Goal: Task Accomplishment & Management: Manage account settings

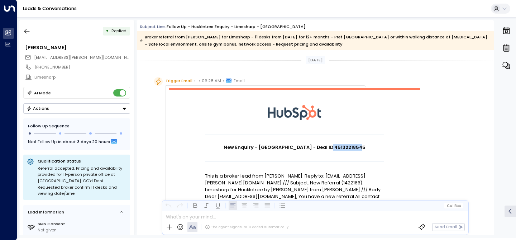
scroll to position [58, 0]
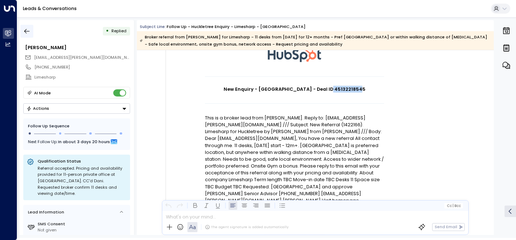
click at [26, 32] on icon "button" at bounding box center [26, 31] width 7 height 7
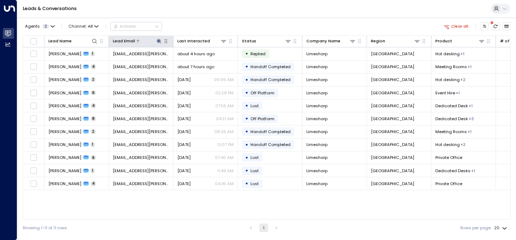
click at [162, 39] on icon at bounding box center [159, 41] width 6 height 6
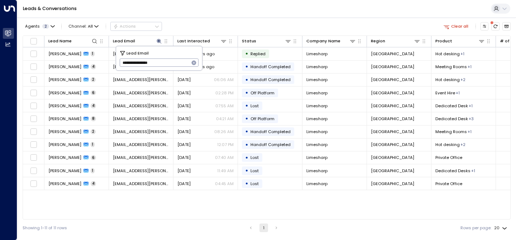
click at [194, 65] on icon "button" at bounding box center [194, 63] width 5 height 5
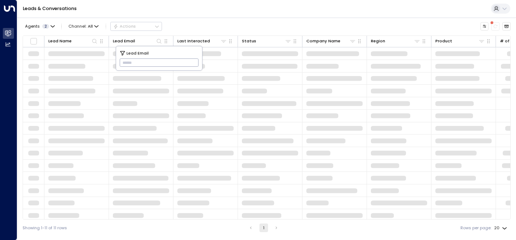
click at [166, 60] on input "text" at bounding box center [159, 63] width 79 height 12
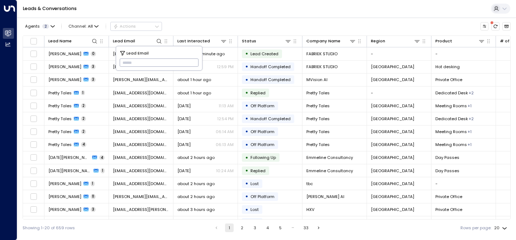
paste input "**********"
type input "**********"
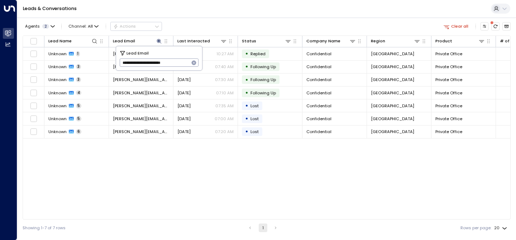
click at [215, 23] on div "Agents 2 Channel: All Actions Clear all" at bounding box center [267, 26] width 488 height 13
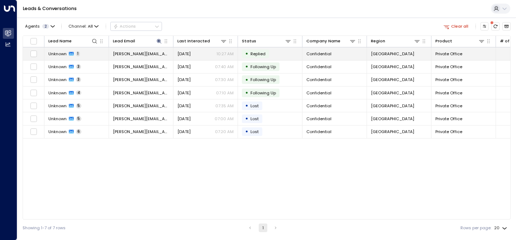
click at [57, 54] on span "Unknown" at bounding box center [57, 54] width 18 height 6
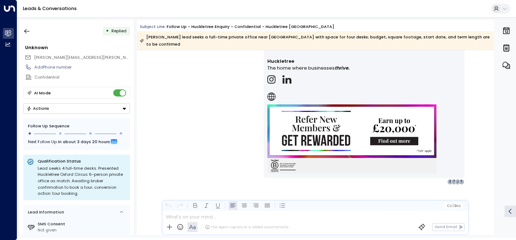
scroll to position [933, 0]
click at [105, 109] on button "Actions" at bounding box center [76, 108] width 107 height 10
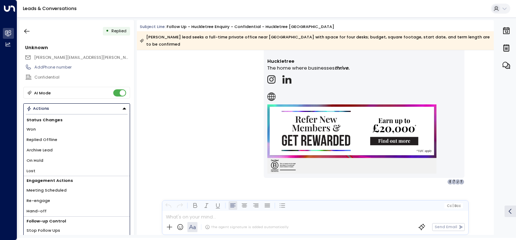
scroll to position [8, 0]
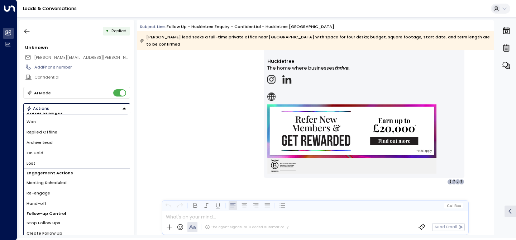
click at [89, 223] on li "Stop Follow Ups" at bounding box center [77, 223] width 106 height 10
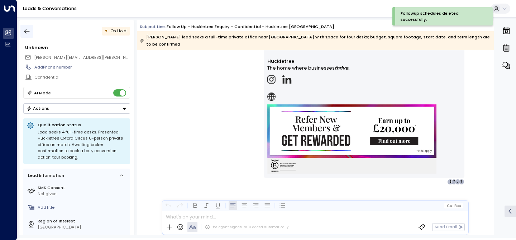
click at [26, 31] on icon "button" at bounding box center [26, 31] width 5 height 5
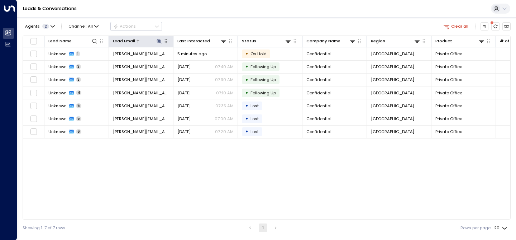
click at [159, 40] on icon at bounding box center [159, 41] width 6 height 6
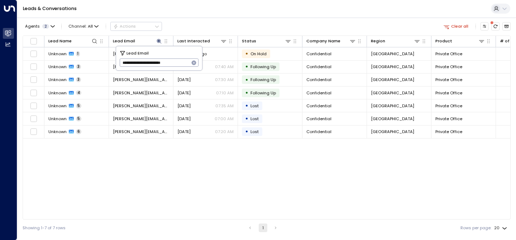
click at [195, 61] on icon "button" at bounding box center [194, 63] width 5 height 5
click at [152, 62] on input "text" at bounding box center [159, 63] width 79 height 12
paste input "**********"
type input "**********"
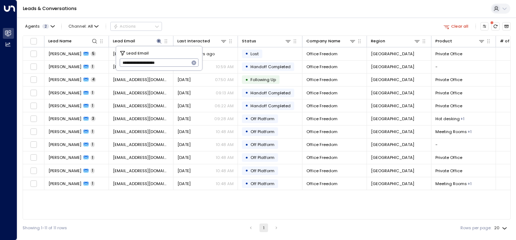
click at [212, 27] on div "Agents 2 Channel: All Actions Clear all" at bounding box center [267, 26] width 488 height 13
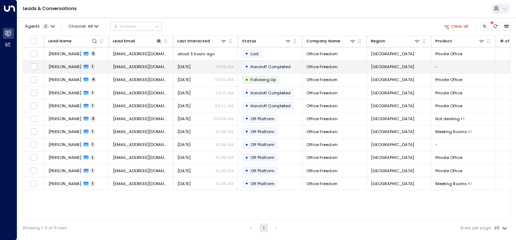
click at [65, 68] on span "[PERSON_NAME]" at bounding box center [64, 67] width 33 height 6
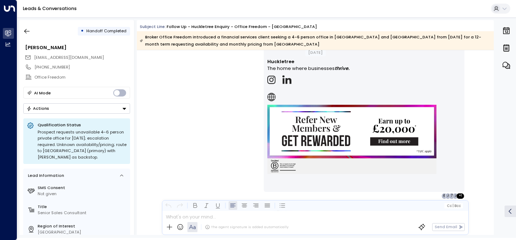
scroll to position [746, 0]
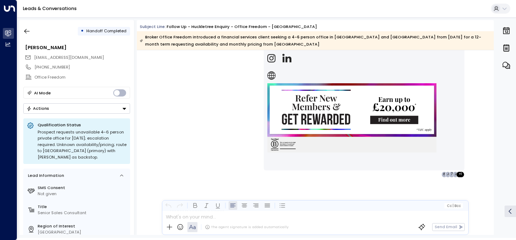
click at [108, 109] on button "Actions" at bounding box center [76, 108] width 107 height 10
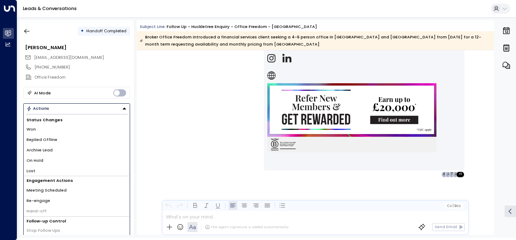
scroll to position [8, 0]
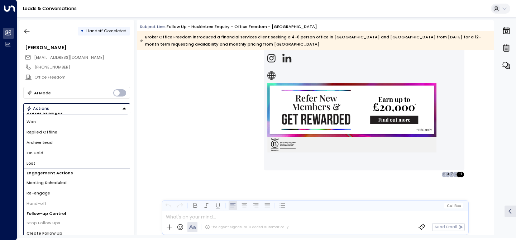
click at [90, 163] on li "Lost" at bounding box center [77, 163] width 106 height 10
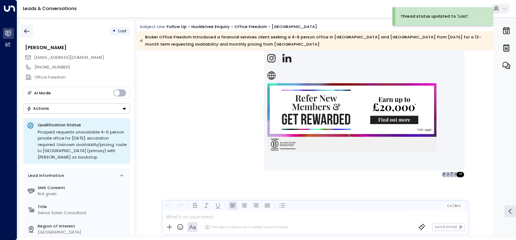
click at [28, 30] on icon "button" at bounding box center [26, 31] width 7 height 7
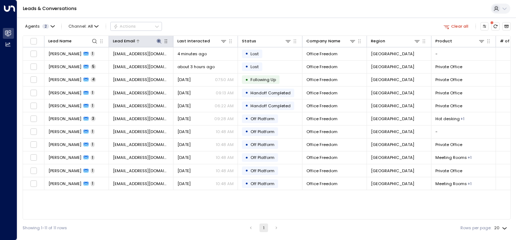
click at [161, 39] on icon at bounding box center [159, 41] width 6 height 6
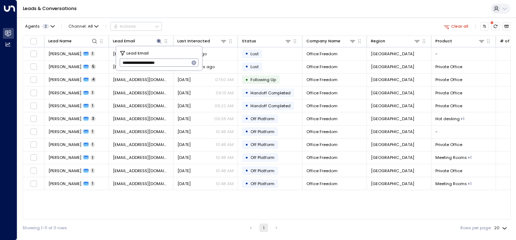
click at [196, 62] on icon "button" at bounding box center [194, 63] width 5 height 5
click at [81, 42] on div at bounding box center [85, 41] width 26 height 7
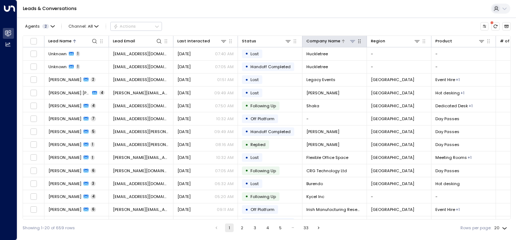
click at [332, 41] on div "Company Name" at bounding box center [323, 41] width 34 height 7
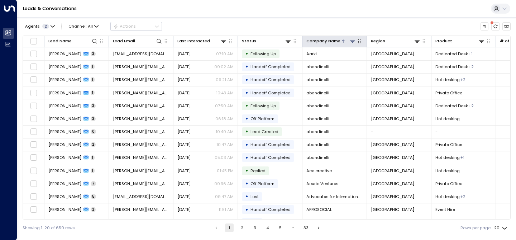
click at [354, 43] on icon at bounding box center [353, 41] width 6 height 6
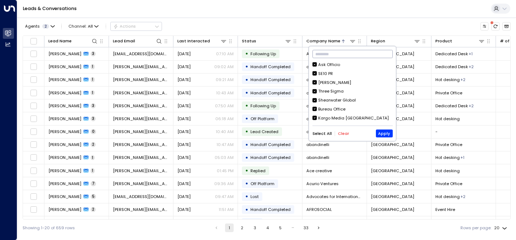
click at [330, 56] on input "text" at bounding box center [353, 54] width 80 height 12
paste input "**********"
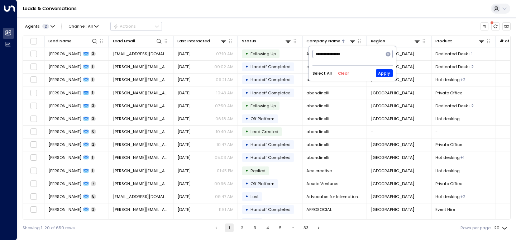
type input "**********"
click at [389, 55] on icon "button" at bounding box center [388, 54] width 6 height 6
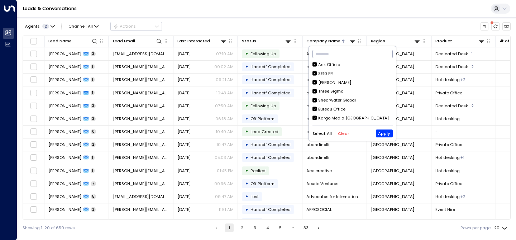
click at [135, 34] on div "Agents 2 Channel: All Actions Lead Name Lead Email Last Interacted Status Compa…" at bounding box center [267, 126] width 488 height 219
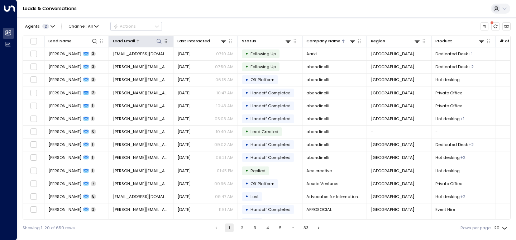
click at [159, 42] on icon at bounding box center [159, 41] width 6 height 6
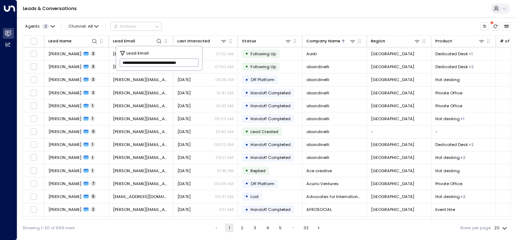
scroll to position [0, 16]
type input "**********"
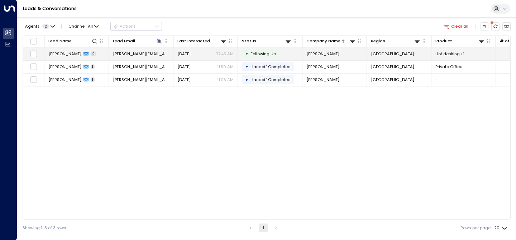
click at [71, 50] on td "[PERSON_NAME]-Isow 4" at bounding box center [76, 53] width 65 height 13
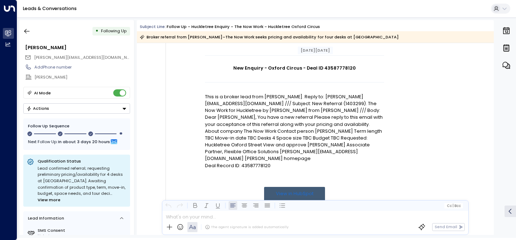
scroll to position [73, 0]
click at [331, 69] on h1 "New Enquiry - Oxford Circus - Deal ID 43587778120" at bounding box center [294, 67] width 179 height 7
copy h1 "43587778120"
click at [83, 109] on button "Actions" at bounding box center [76, 108] width 107 height 10
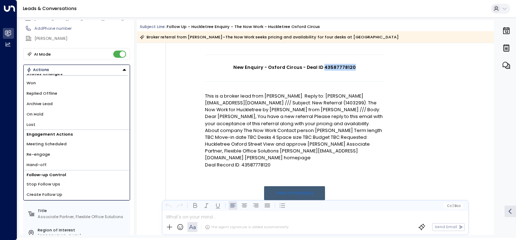
scroll to position [39, 0]
click at [67, 184] on li "Stop Follow Ups" at bounding box center [77, 184] width 106 height 10
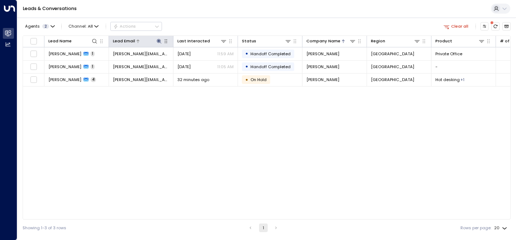
click at [160, 41] on icon at bounding box center [159, 41] width 5 height 5
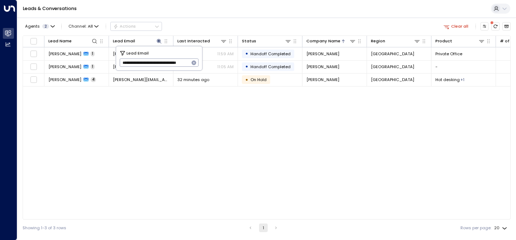
click at [196, 63] on icon "button" at bounding box center [194, 63] width 5 height 5
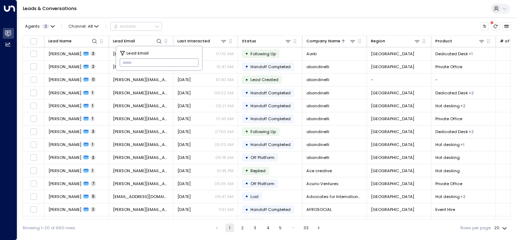
click at [163, 66] on input "text" at bounding box center [159, 63] width 79 height 12
paste input "**********"
type input "**********"
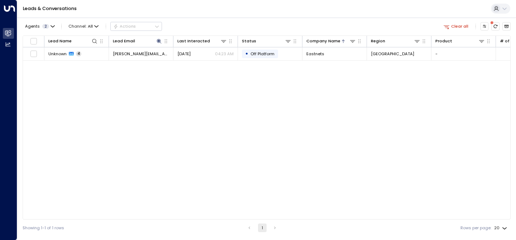
click at [120, 98] on div "Lead Name Lead Email Last Interacted Status Company Name Region Product # of pe…" at bounding box center [267, 127] width 488 height 184
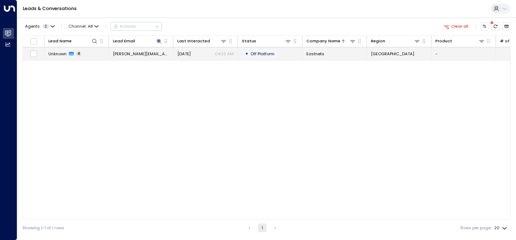
click at [62, 52] on span "Unknown" at bounding box center [57, 54] width 18 height 6
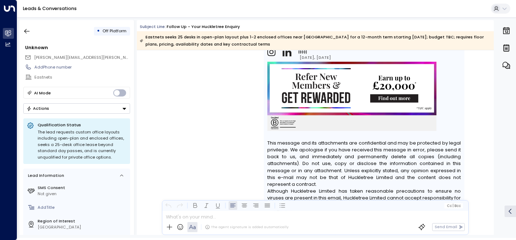
scroll to position [955, 0]
